Goal: Use online tool/utility: Utilize a website feature to perform a specific function

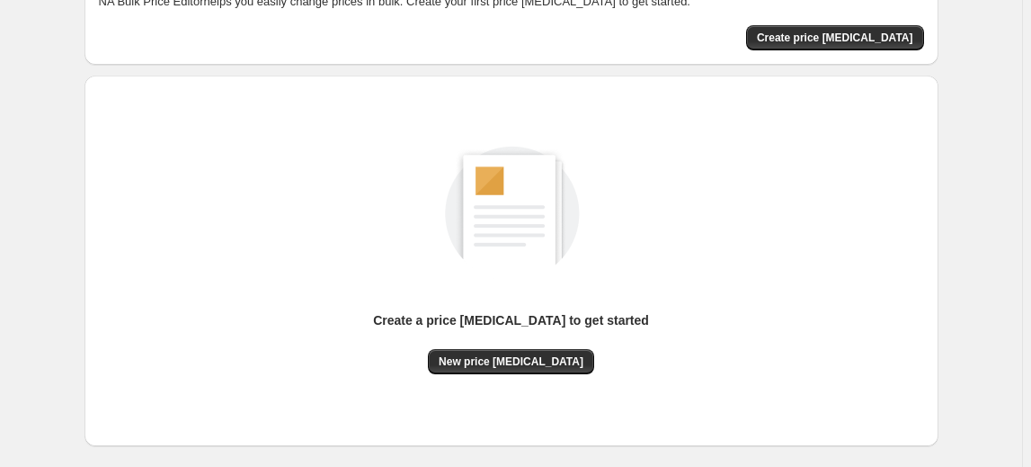
scroll to position [191, 0]
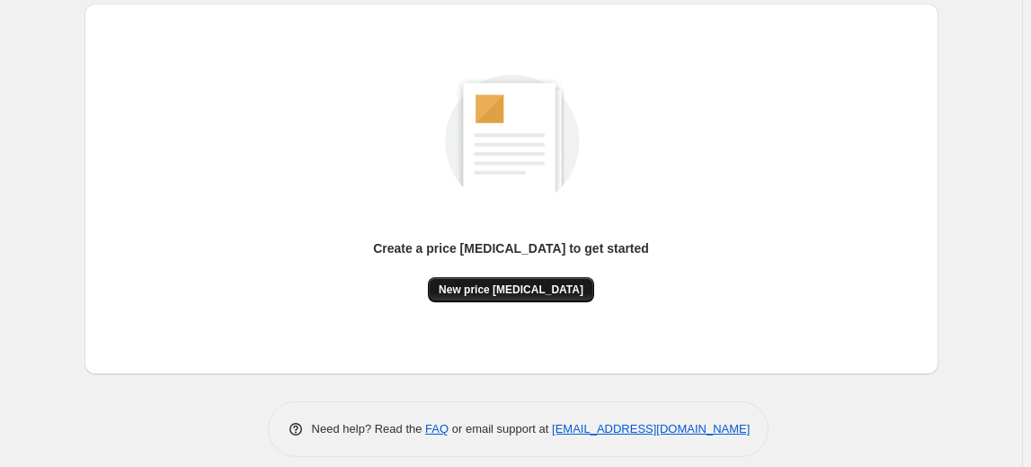
click at [527, 280] on button "New price change job" at bounding box center [511, 289] width 166 height 25
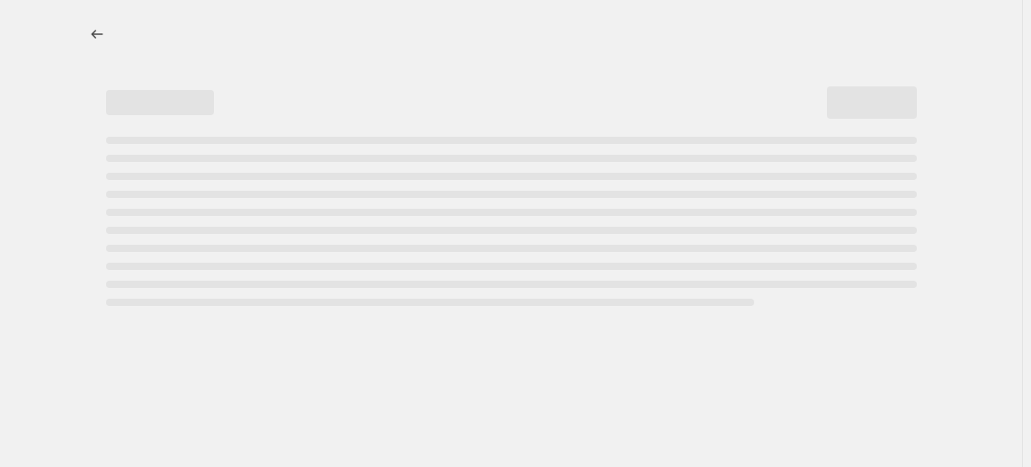
select select "percentage"
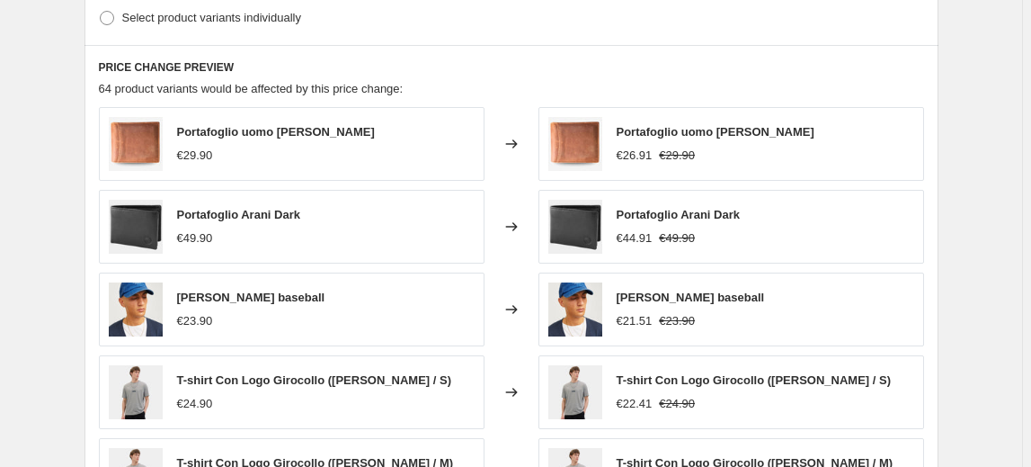
scroll to position [572, 0]
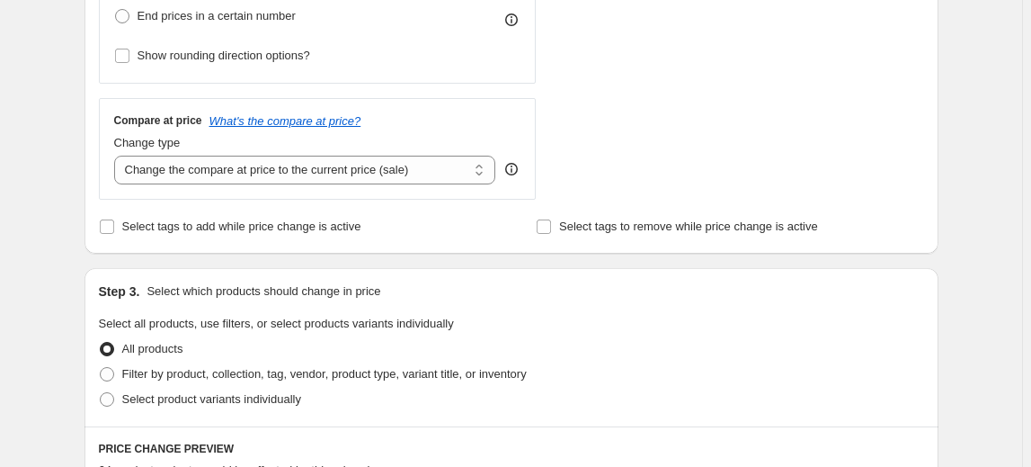
click at [97, 401] on div "Step 3. Select which products should change in price Select all products, use f…" at bounding box center [512, 347] width 854 height 158
click at [106, 395] on span at bounding box center [107, 399] width 14 height 14
click at [101, 393] on input "Select product variants individually" at bounding box center [100, 392] width 1 height 1
radio input "true"
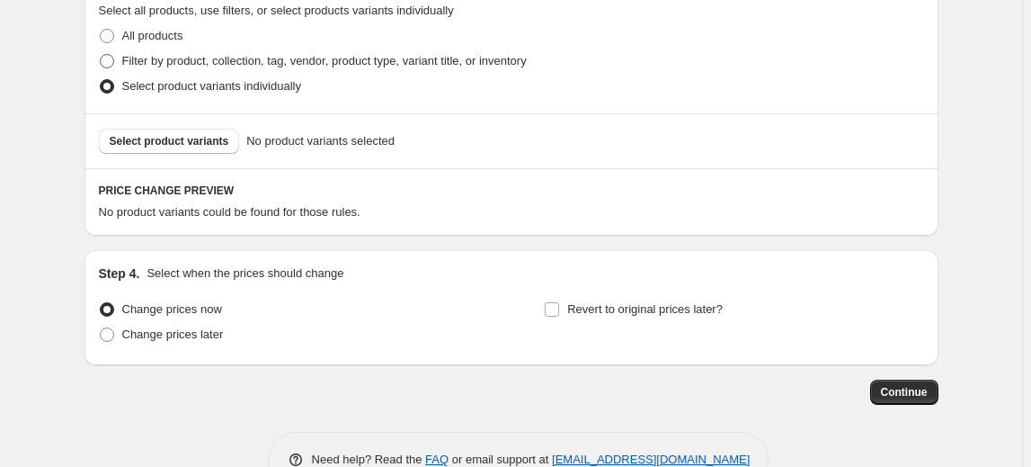
scroll to position [930, 0]
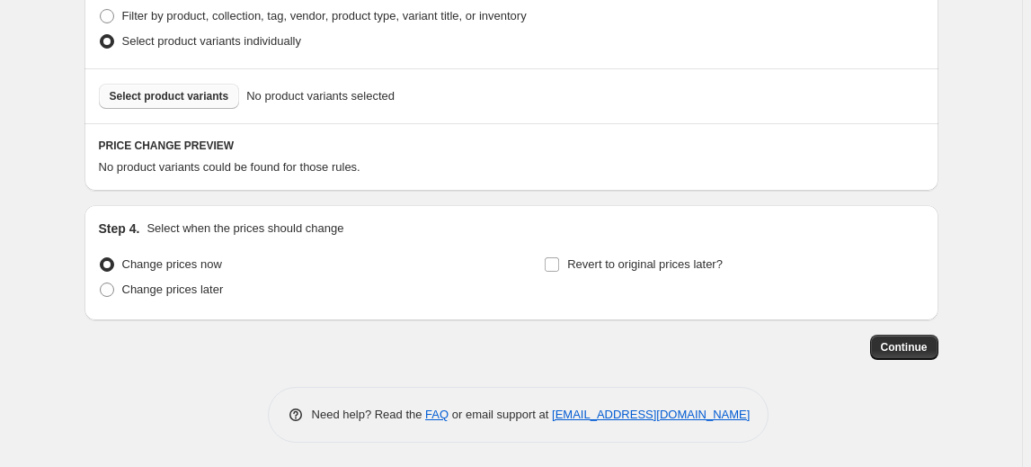
click at [196, 93] on span "Select product variants" at bounding box center [170, 96] width 120 height 14
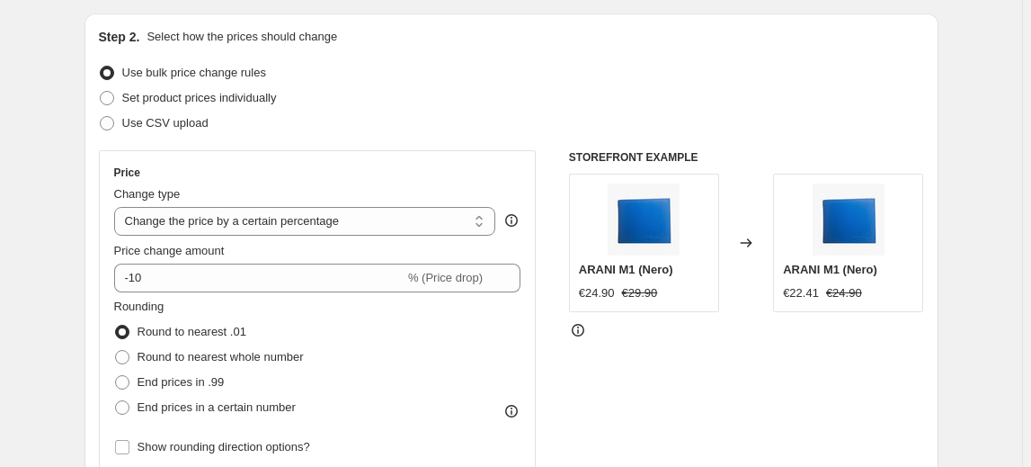
scroll to position [0, 0]
